Goal: Task Accomplishment & Management: Use online tool/utility

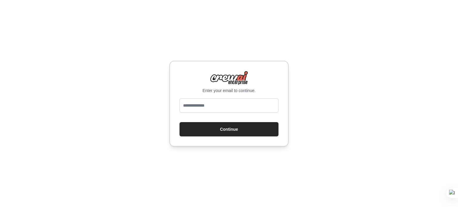
click at [221, 103] on input "email" at bounding box center [228, 105] width 99 height 14
type input "**********"
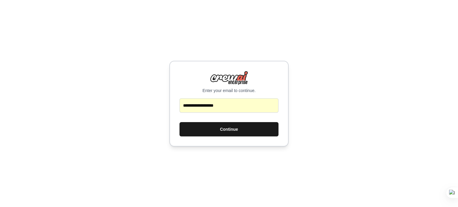
click at [235, 134] on button "Continue" at bounding box center [228, 129] width 99 height 14
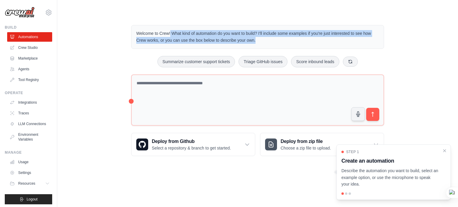
drag, startPoint x: 138, startPoint y: 33, endPoint x: 228, endPoint y: 45, distance: 90.3
click at [228, 45] on div "Welcome to Crew! What kind of automation do you want to build? I'll include som…" at bounding box center [257, 37] width 253 height 24
click at [443, 150] on icon "Close walkthrough" at bounding box center [444, 150] width 5 height 5
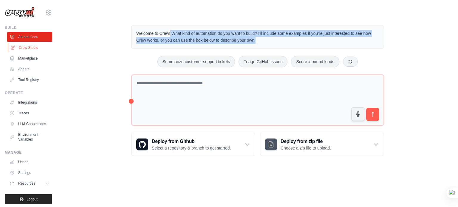
click at [31, 48] on link "Crew Studio" at bounding box center [30, 48] width 45 height 10
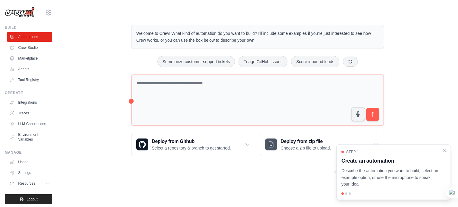
drag, startPoint x: 444, startPoint y: 150, endPoint x: 442, endPoint y: 146, distance: 4.2
click at [444, 150] on icon "Close walkthrough" at bounding box center [444, 151] width 2 height 2
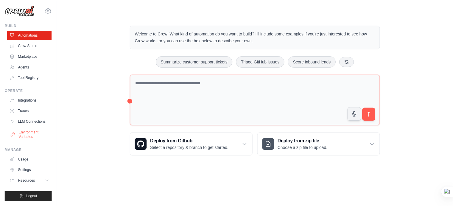
scroll to position [7, 0]
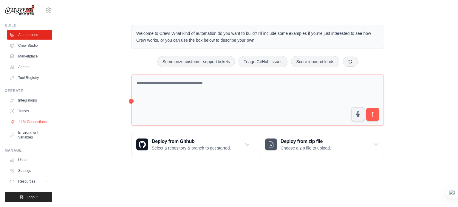
click at [30, 122] on link "LLM Connections" at bounding box center [30, 122] width 45 height 10
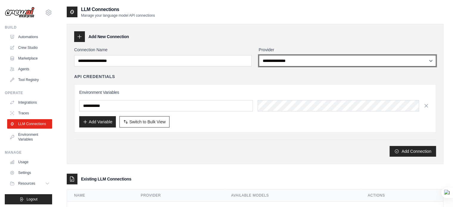
click at [339, 61] on select "**********" at bounding box center [348, 60] width 178 height 11
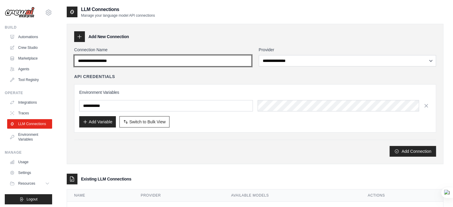
click at [129, 61] on input "Connection Name" at bounding box center [163, 60] width 178 height 11
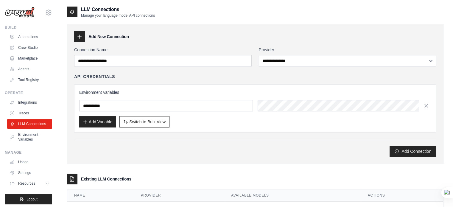
click at [295, 31] on div "**********" at bounding box center [255, 94] width 377 height 140
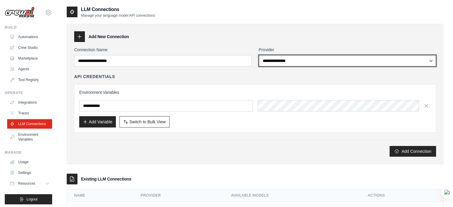
click at [303, 61] on select "**********" at bounding box center [348, 60] width 178 height 11
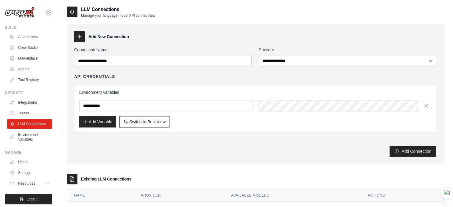
drag, startPoint x: 192, startPoint y: 123, endPoint x: 175, endPoint y: 115, distance: 18.4
click at [192, 123] on div "Add Variable Switch to Bulk View Switch to Table View" at bounding box center [255, 121] width 352 height 11
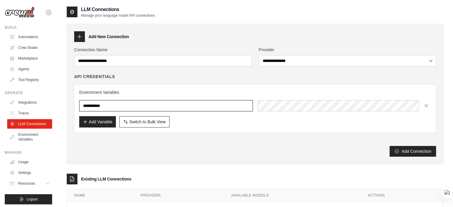
click at [115, 106] on input "text" at bounding box center [166, 105] width 174 height 11
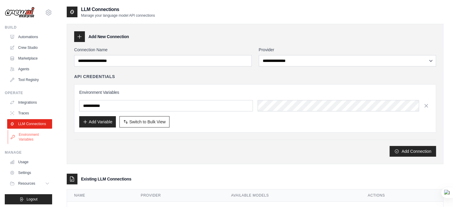
click at [35, 141] on link "Environment Variables" at bounding box center [30, 137] width 45 height 14
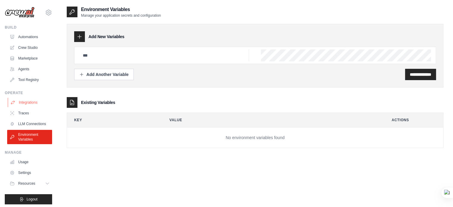
click at [36, 101] on link "Integrations" at bounding box center [30, 103] width 45 height 10
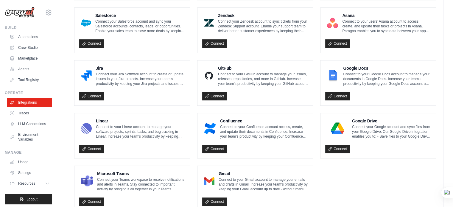
scroll to position [352, 0]
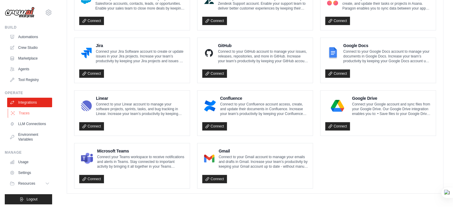
click at [15, 112] on link "Traces" at bounding box center [30, 114] width 45 height 10
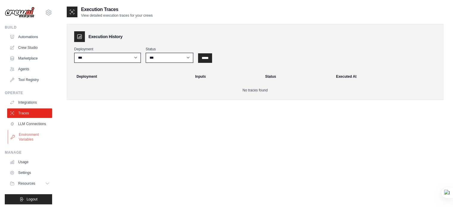
click at [27, 144] on link "Environment Variables" at bounding box center [30, 137] width 45 height 14
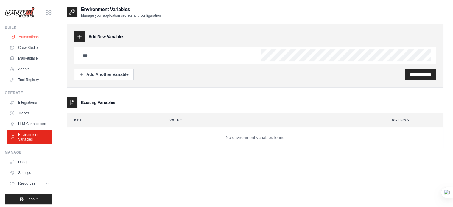
click at [33, 35] on link "Automations" at bounding box center [30, 37] width 45 height 10
